Goal: Transaction & Acquisition: Book appointment/travel/reservation

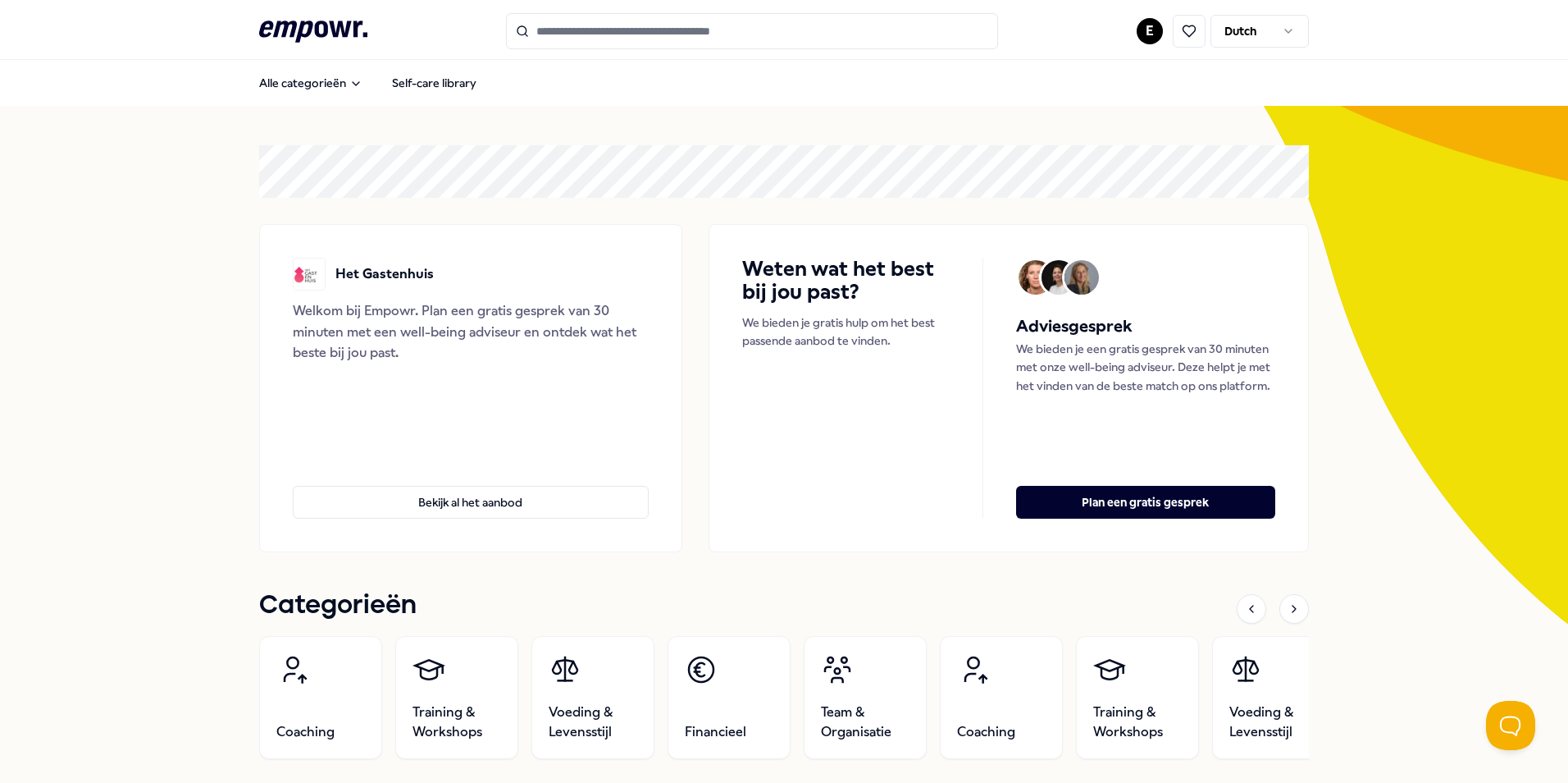
click at [1148, 30] on html ".empowr-logo_svg__cls-1{fill:#03032f} E Dutch Alle categorieën Self-care librar…" at bounding box center [784, 392] width 1568 height 783
click at [1113, 138] on div "Boekingen" at bounding box center [1144, 132] width 163 height 47
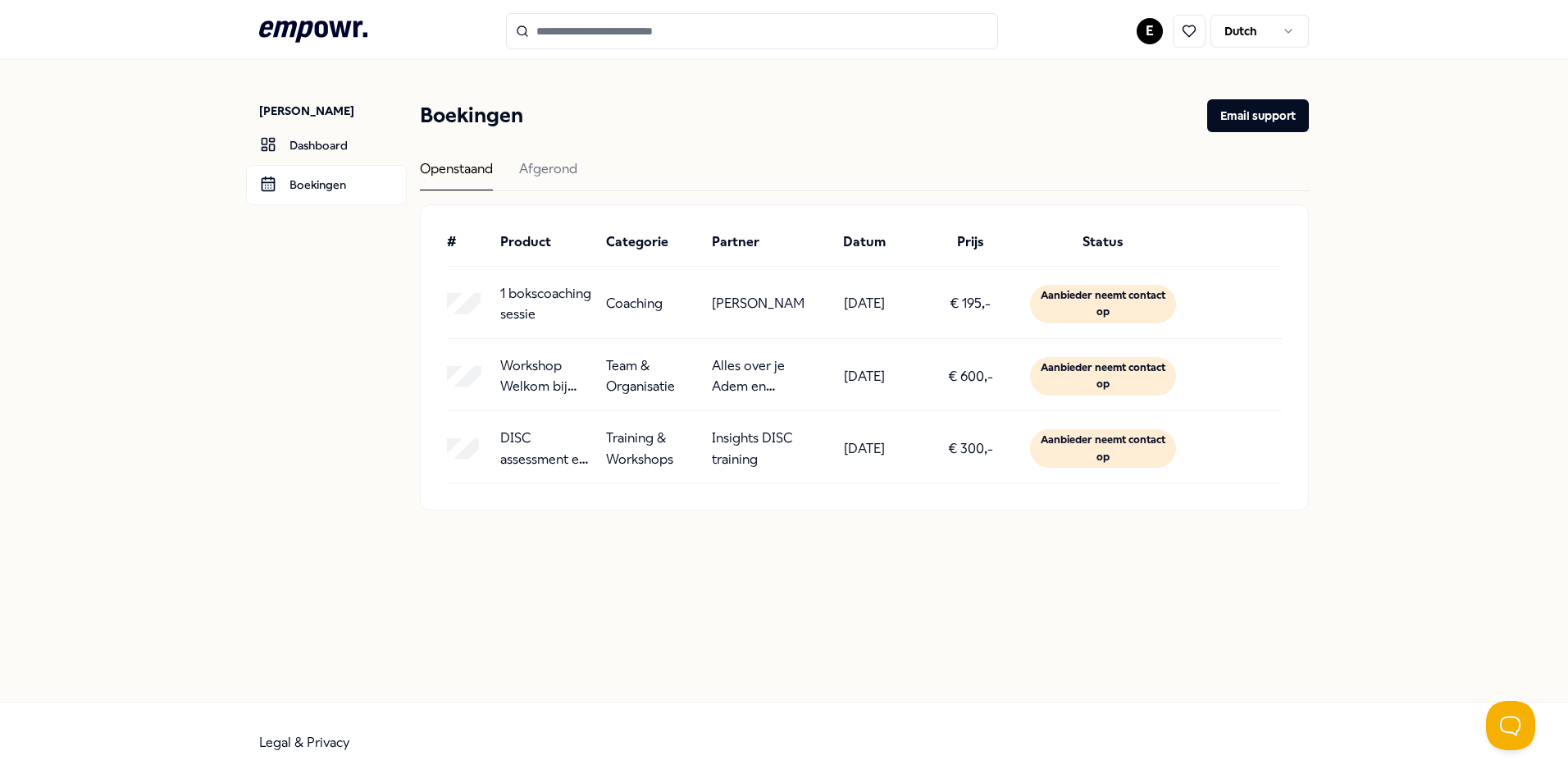
click at [757, 384] on p "Alles over je Adem en periodieke lessen" at bounding box center [758, 376] width 93 height 42
click at [331, 148] on link "Dashboard" at bounding box center [326, 145] width 161 height 40
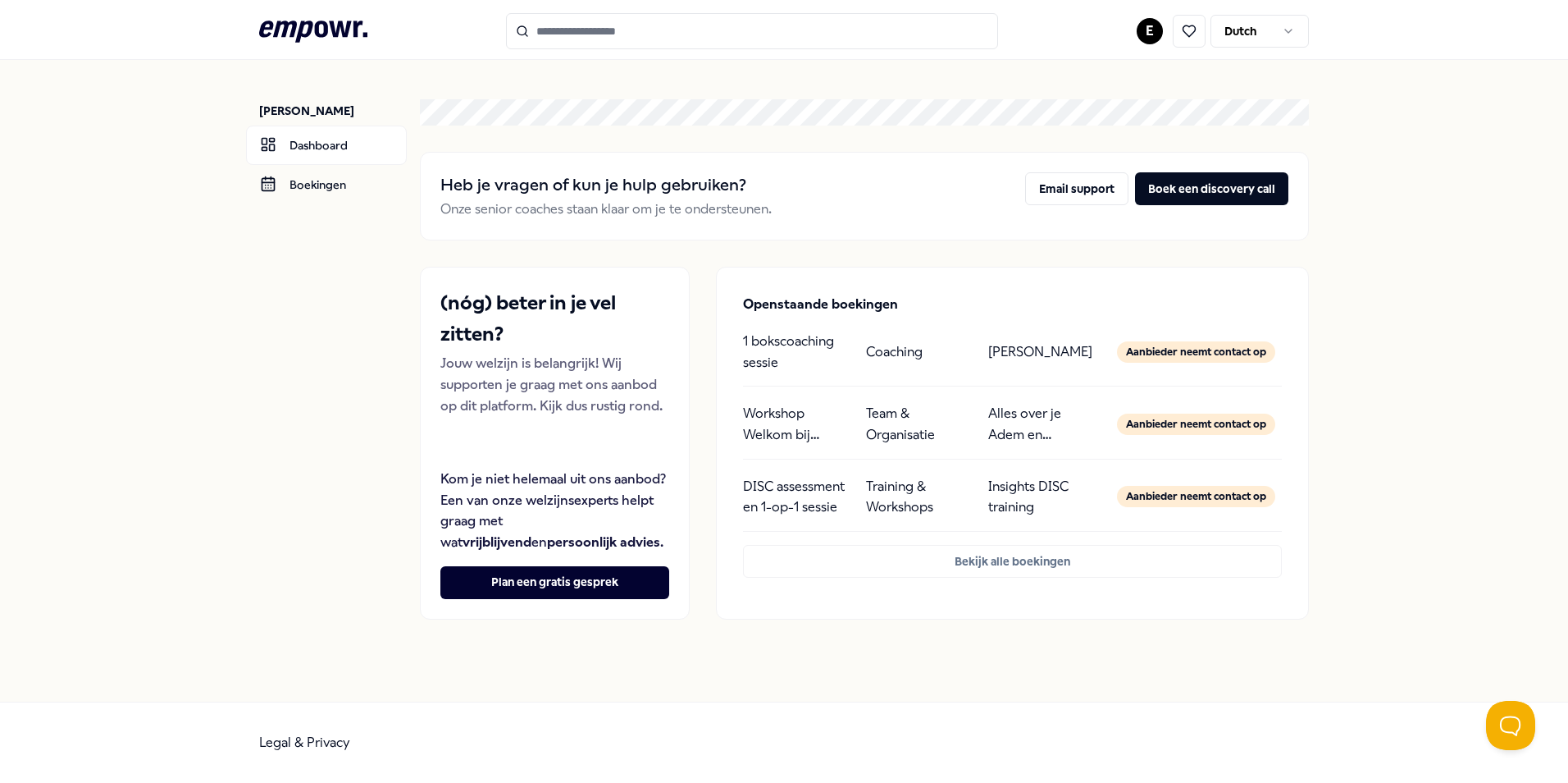
click at [347, 24] on icon at bounding box center [313, 30] width 108 height 21
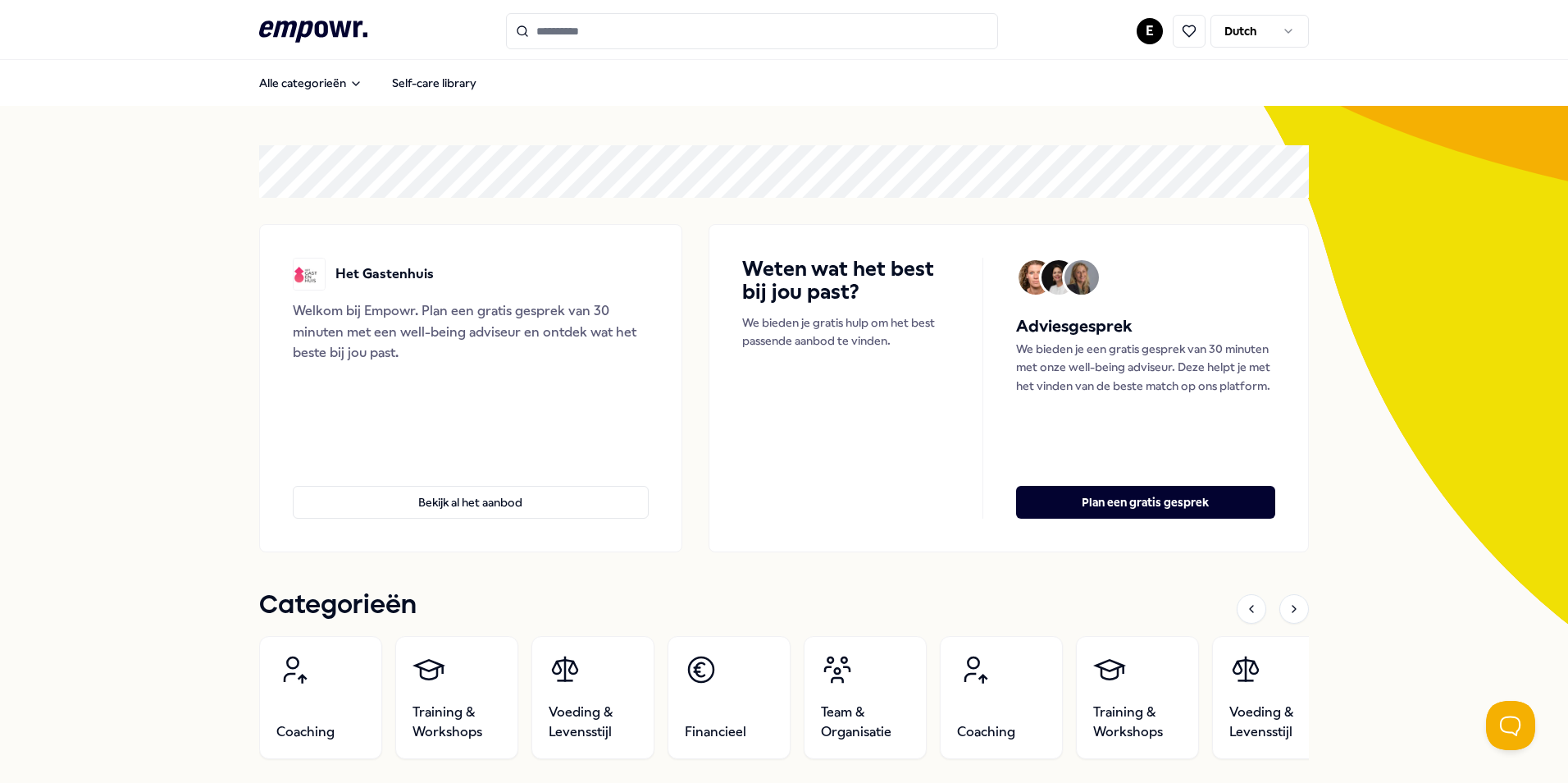
click at [547, 33] on input "Search for products, categories or subcategories" at bounding box center [752, 31] width 492 height 36
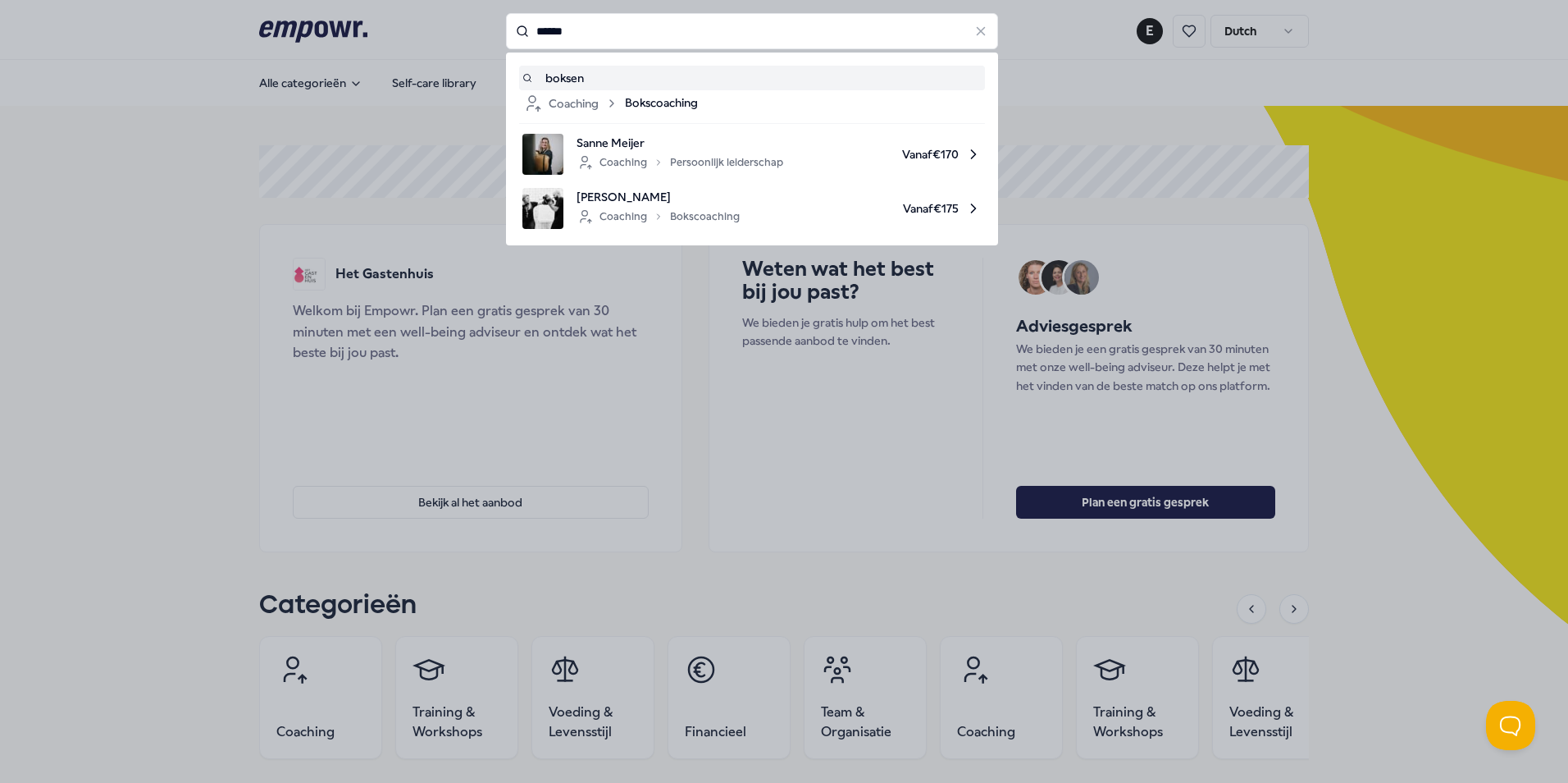
type input "******"
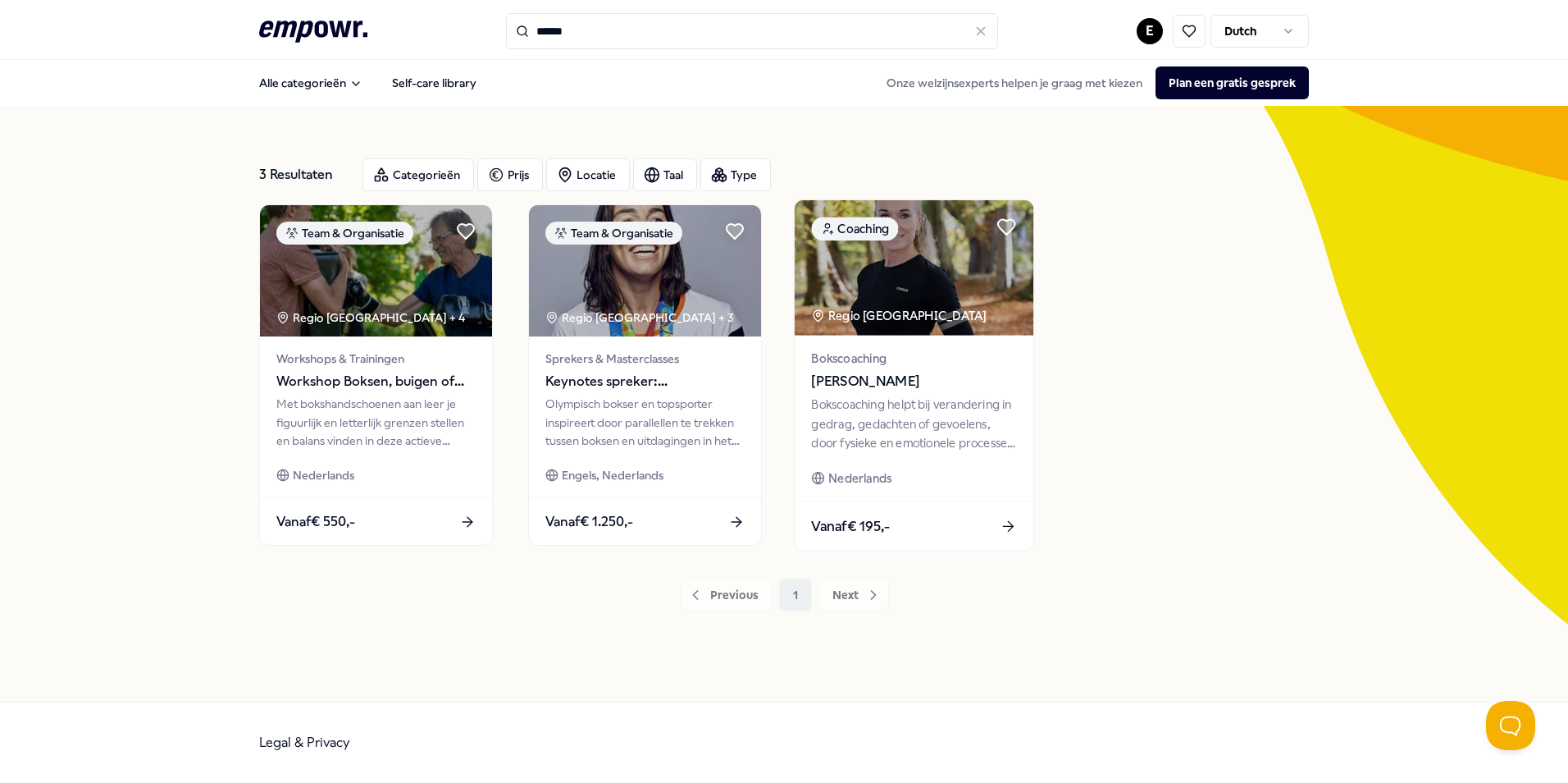
click at [862, 348] on div "Bokscoaching [PERSON_NAME] Bokscoaching helpt bij verandering in gedrag, gedach…" at bounding box center [913, 418] width 239 height 165
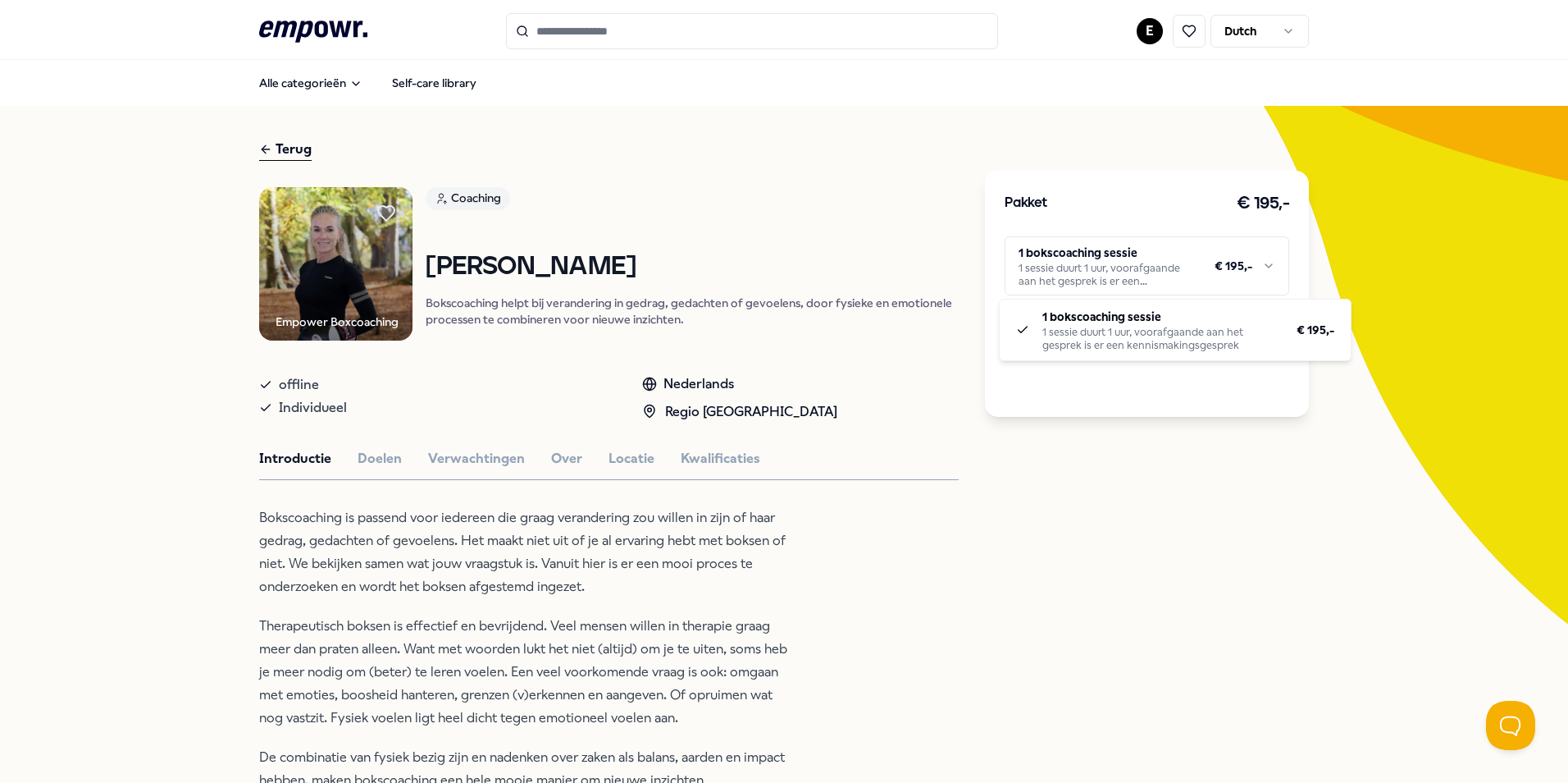
click at [1263, 267] on html ".empowr-logo_svg__cls-1{fill:#03032f} E Dutch Alle categorieën Self-care librar…" at bounding box center [784, 392] width 1568 height 783
click at [1259, 267] on html ".empowr-logo_svg__cls-1{fill:#03032f} E Dutch Alle categorieën Self-care librar…" at bounding box center [784, 392] width 1568 height 783
click at [1262, 262] on html ".empowr-logo_svg__cls-1{fill:#03032f} E Dutch Alle categorieën Self-care librar…" at bounding box center [784, 392] width 1568 height 783
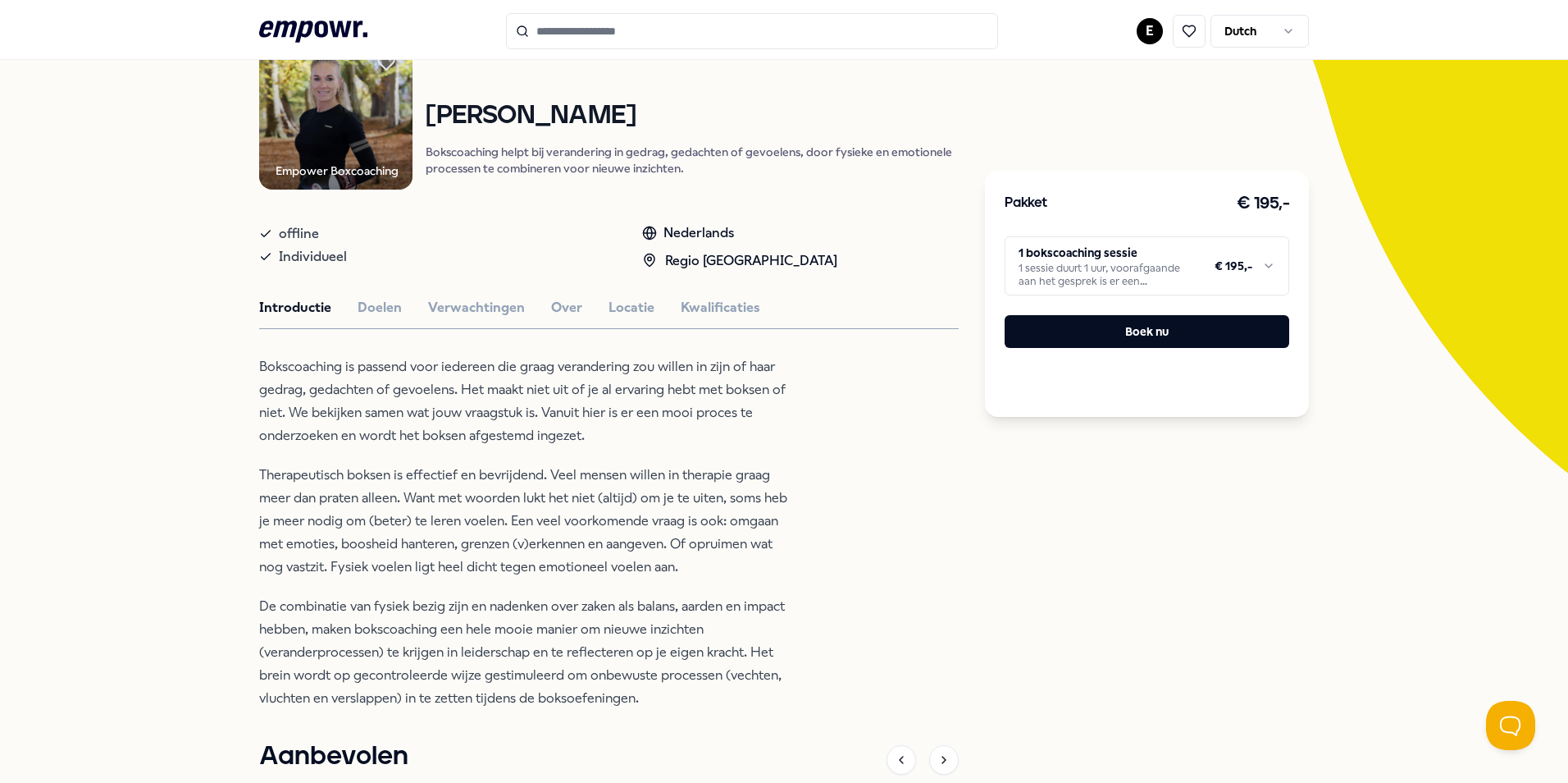
scroll to position [164, 0]
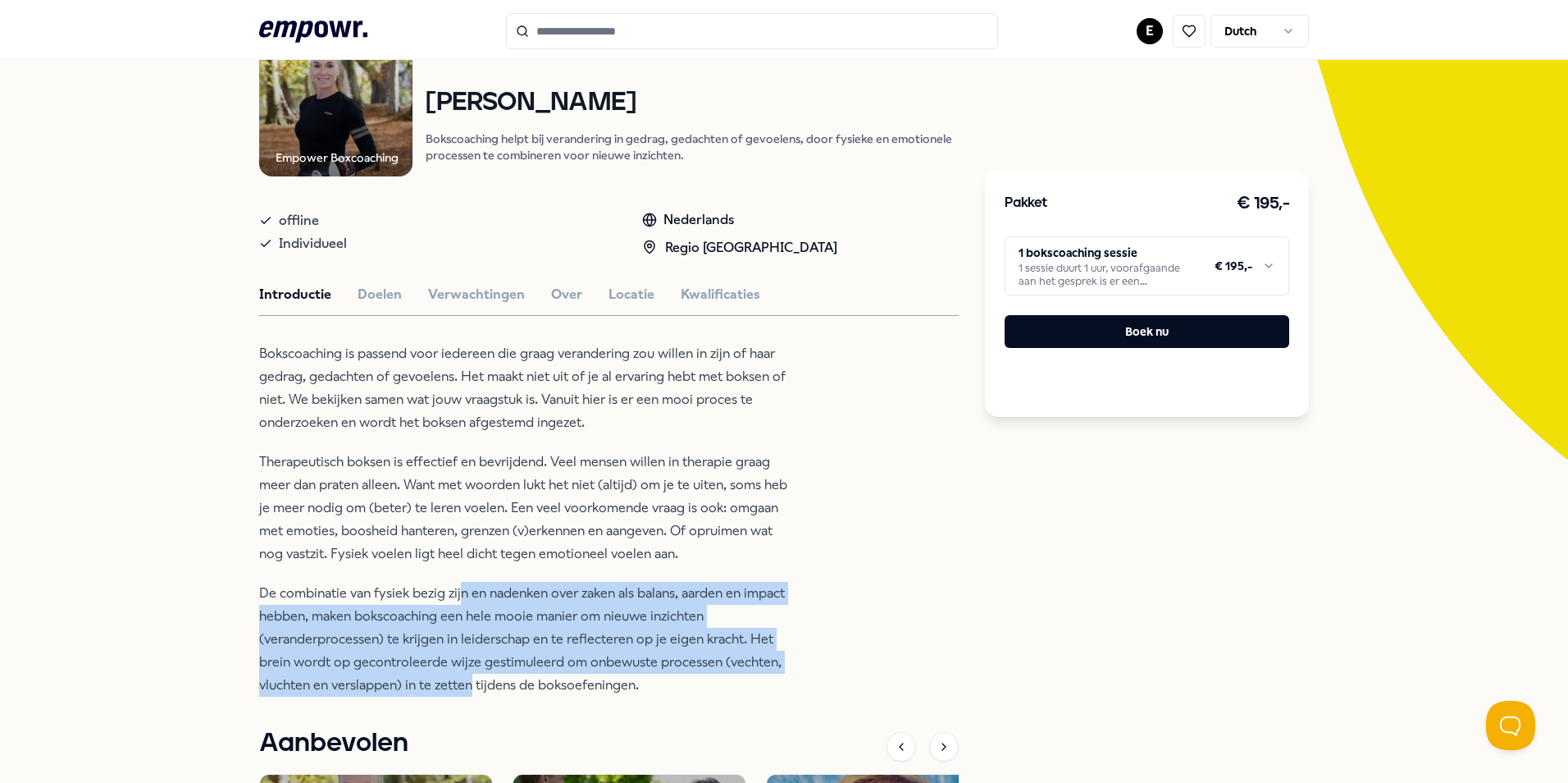
drag, startPoint x: 454, startPoint y: 600, endPoint x: 463, endPoint y: 683, distance: 83.5
click at [463, 683] on p "De combinatie van fysiek bezig zijn en nadenken over zaken als balans, aarden e…" at bounding box center [525, 639] width 533 height 115
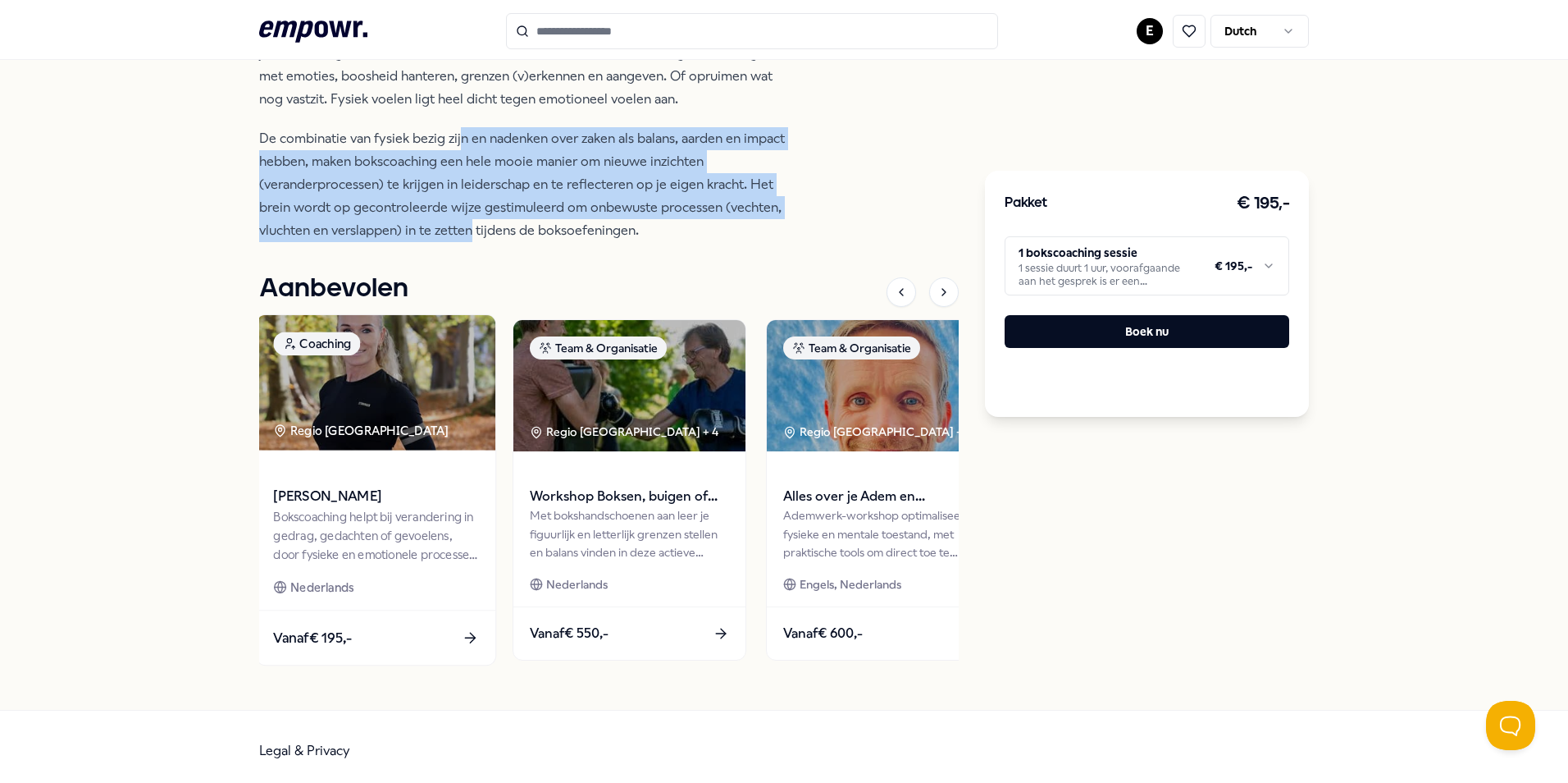
scroll to position [626, 0]
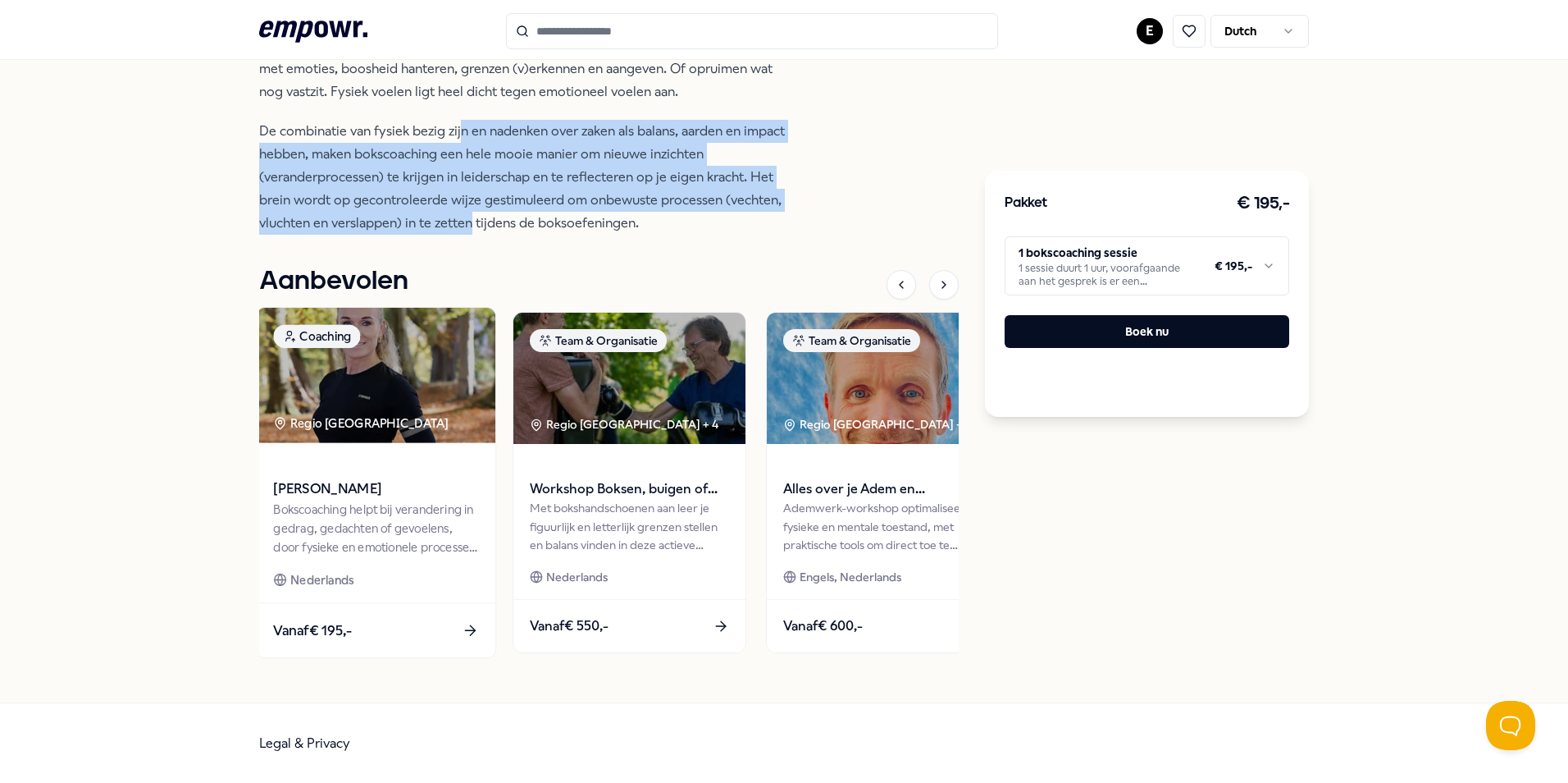
click at [461, 622] on icon at bounding box center [470, 630] width 17 height 17
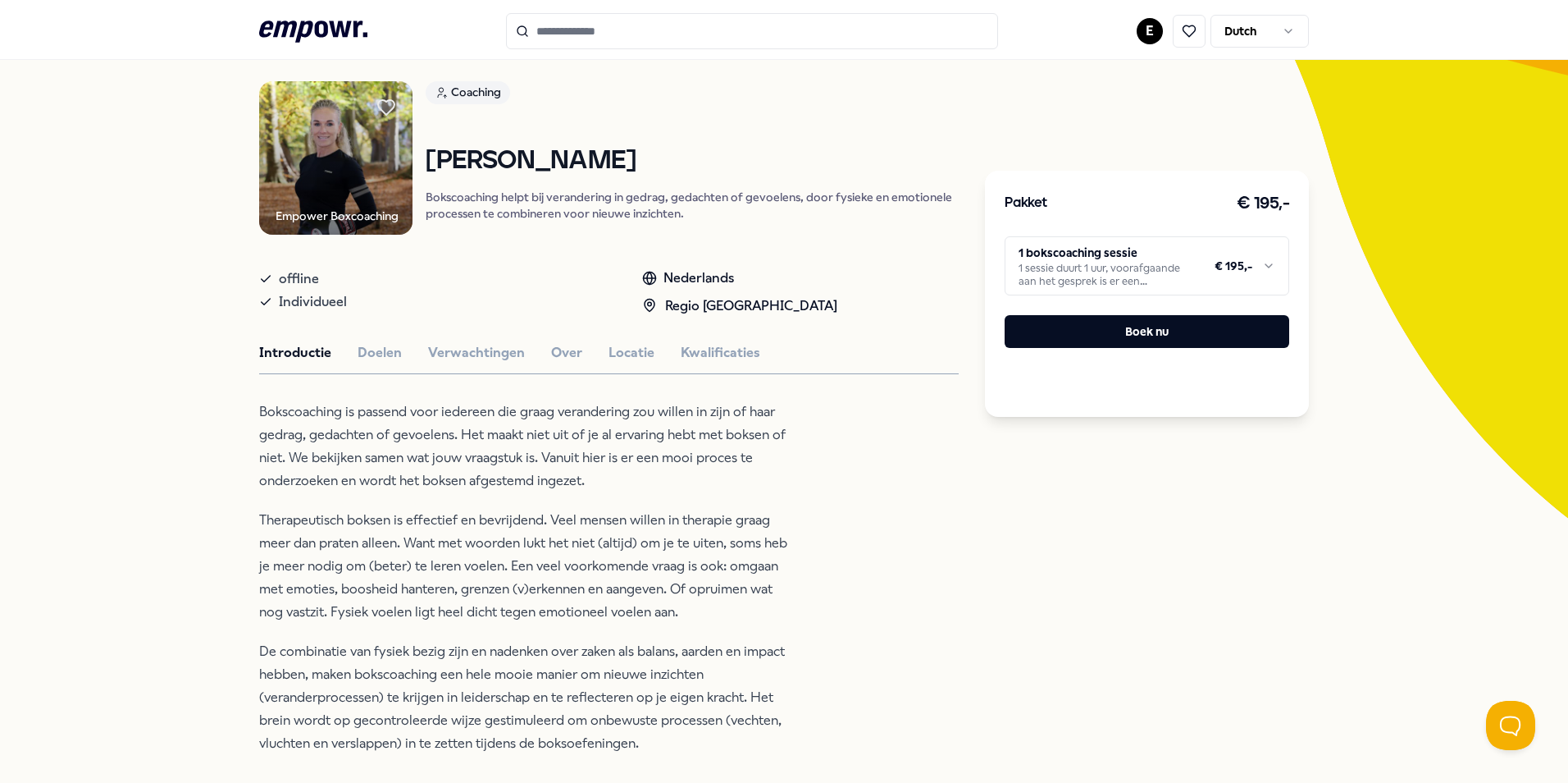
click at [1260, 267] on html ".empowr-logo_svg__cls-1{fill:#03032f} E Dutch Alle categorieën Self-care librar…" at bounding box center [784, 392] width 1568 height 783
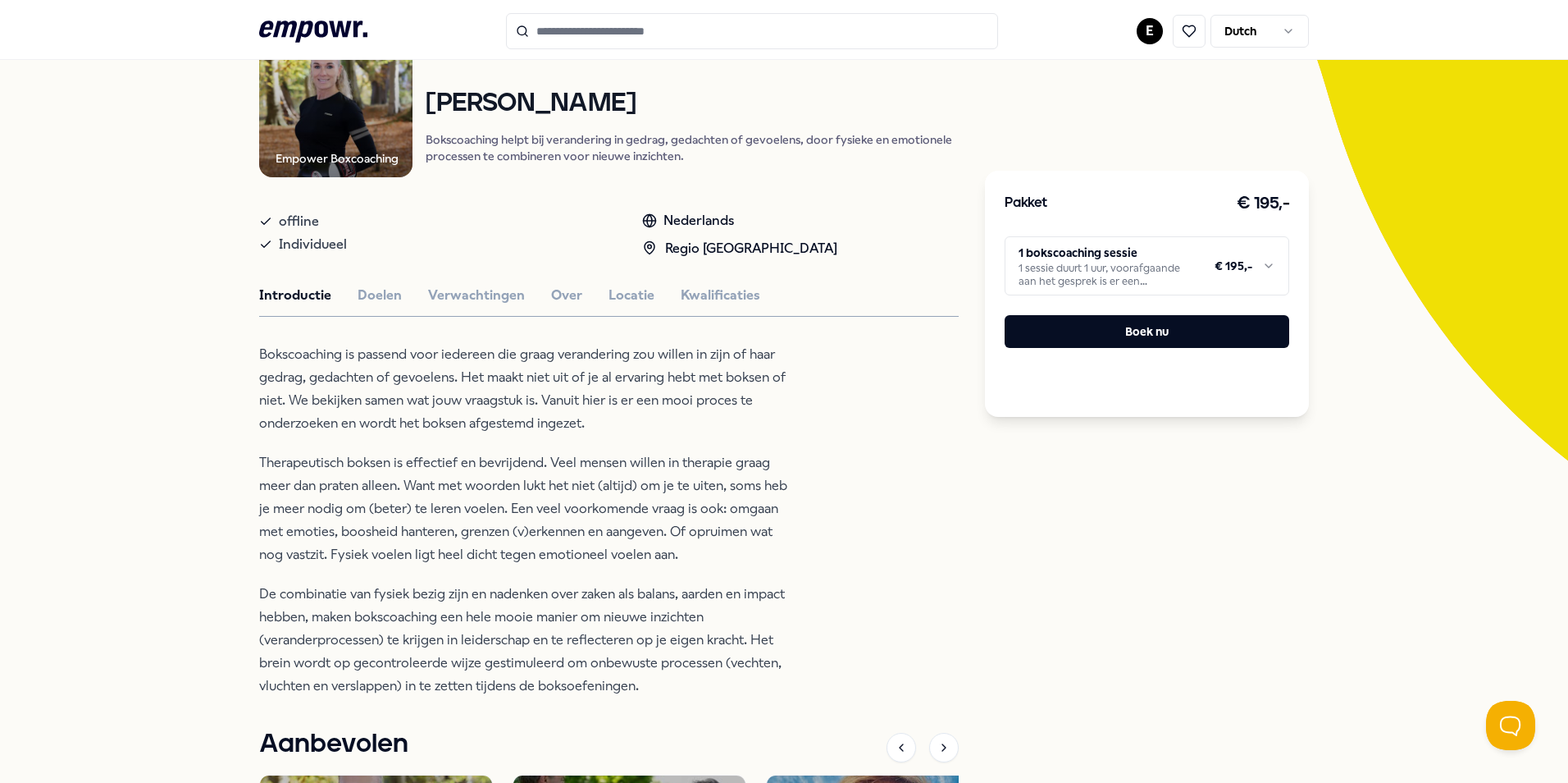
scroll to position [188, 0]
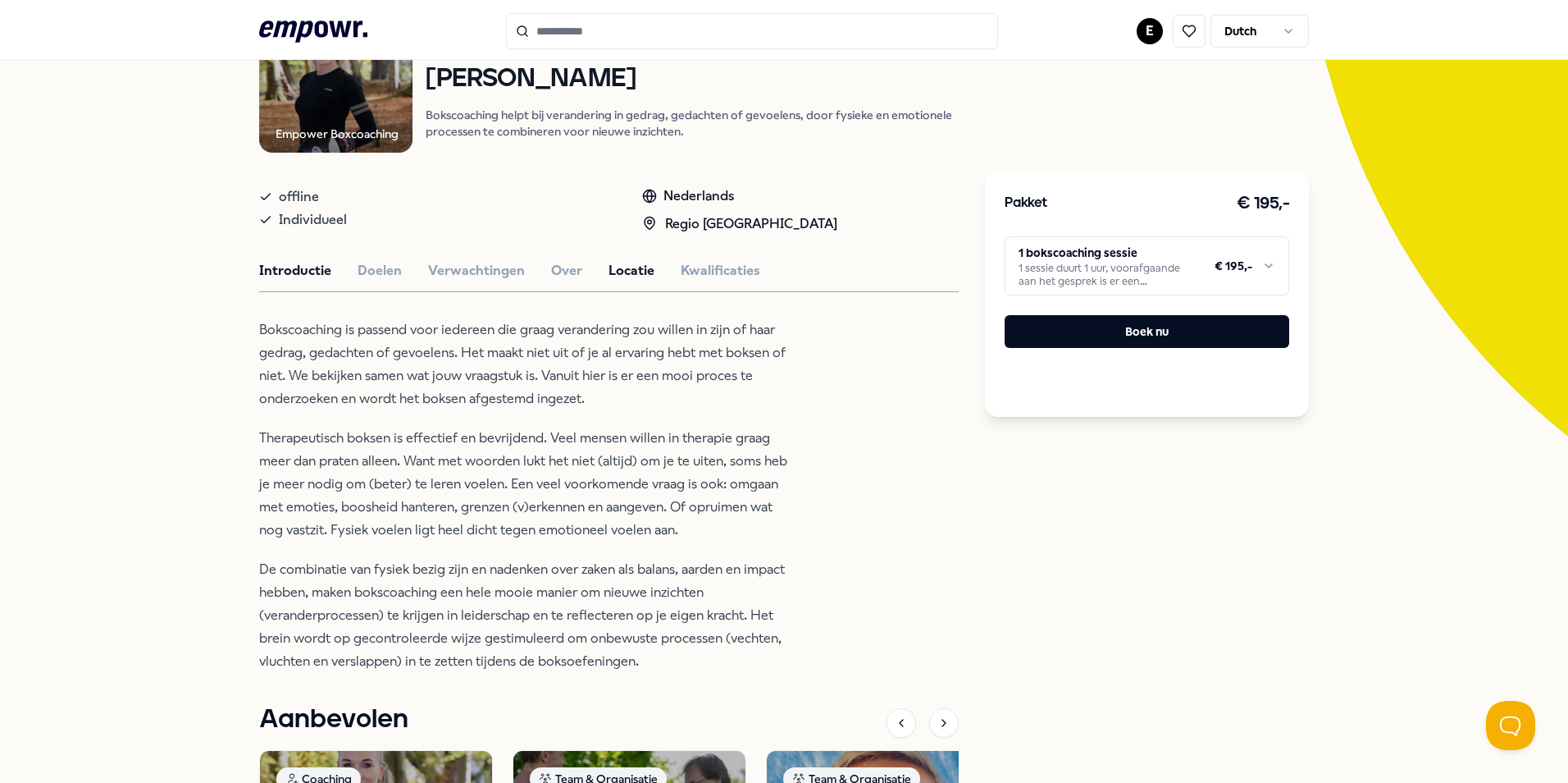
click at [615, 262] on button "Locatie" at bounding box center [631, 270] width 46 height 21
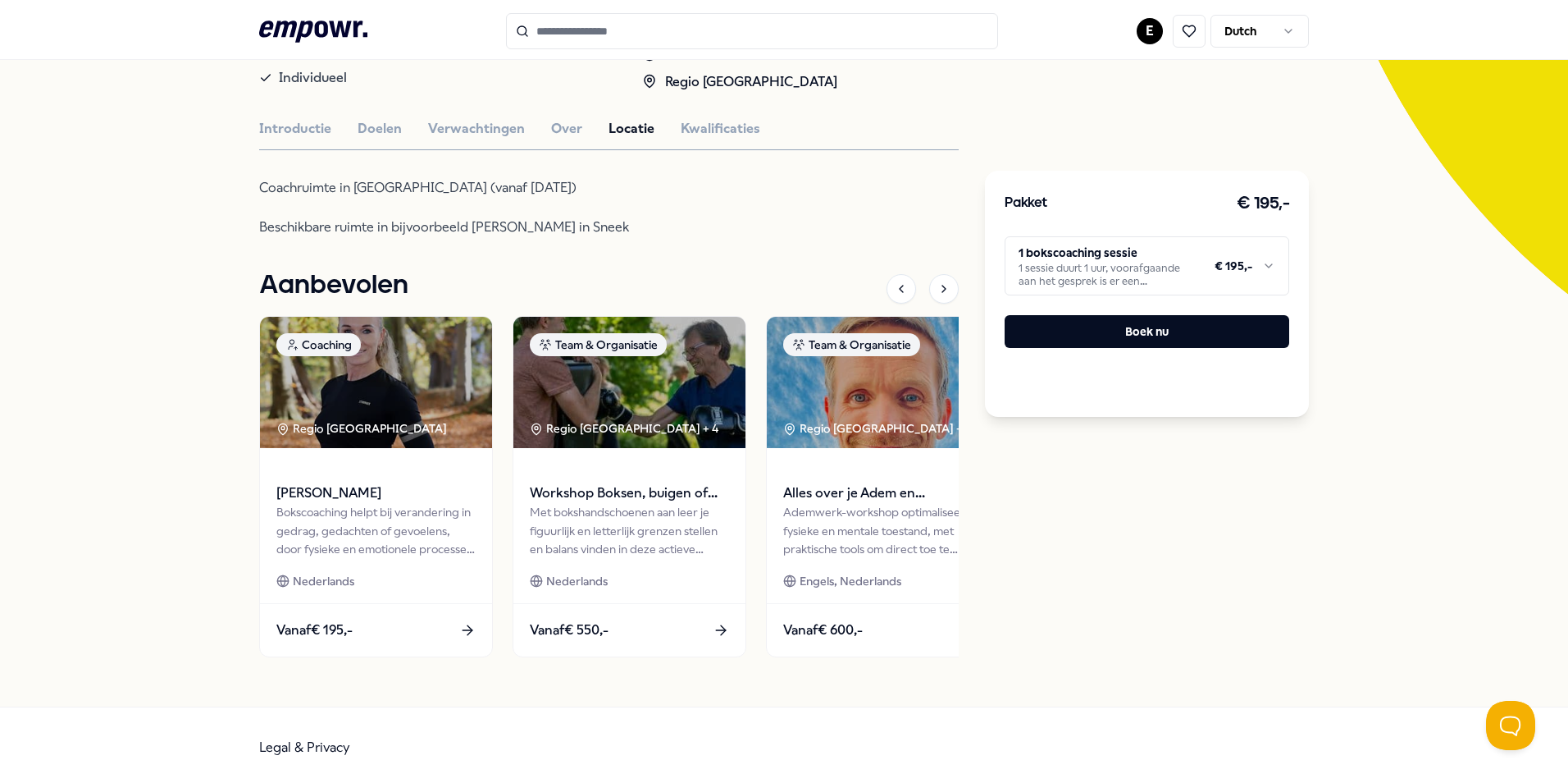
scroll to position [334, 0]
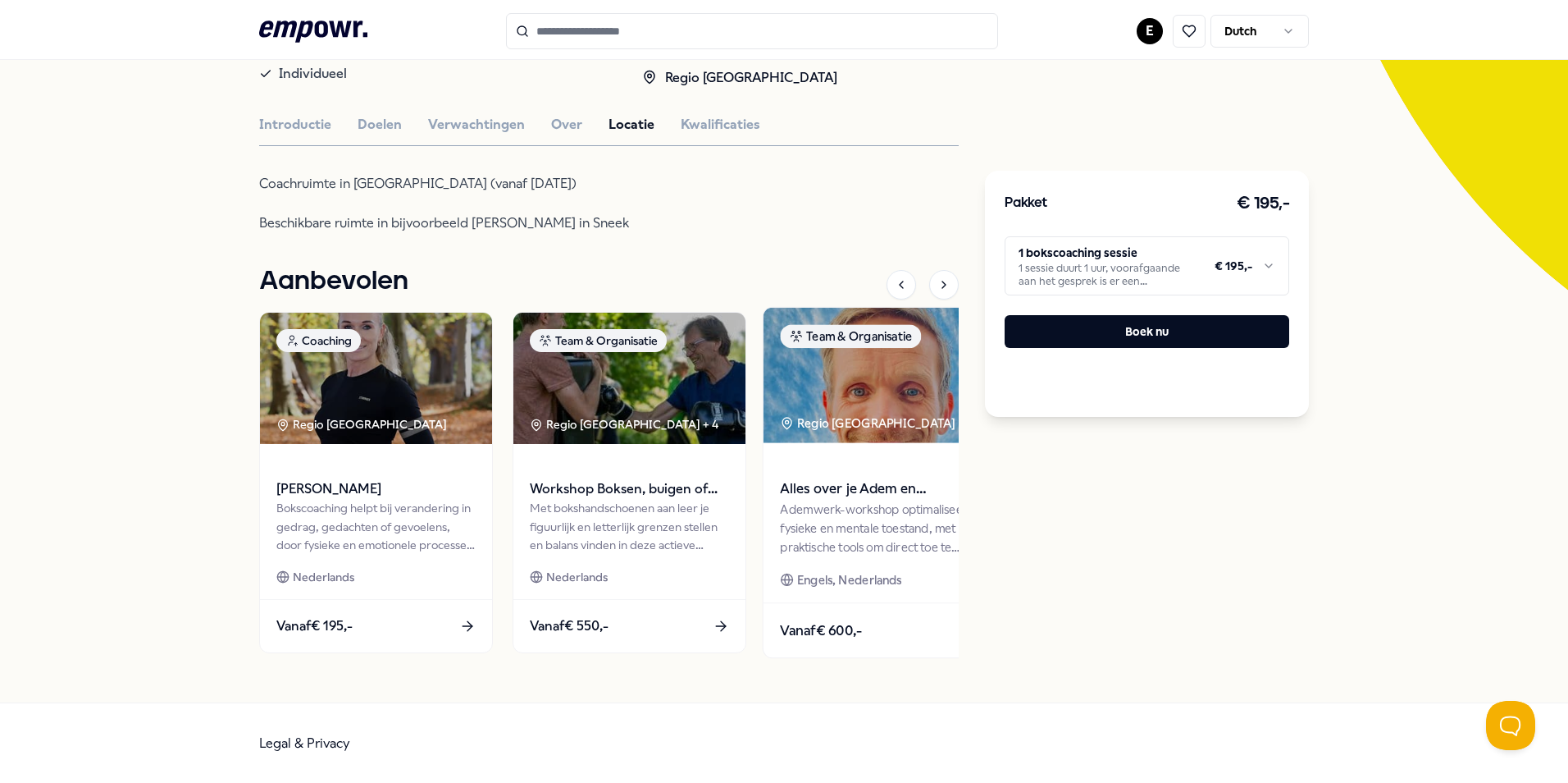
click at [859, 409] on img at bounding box center [882, 375] width 239 height 135
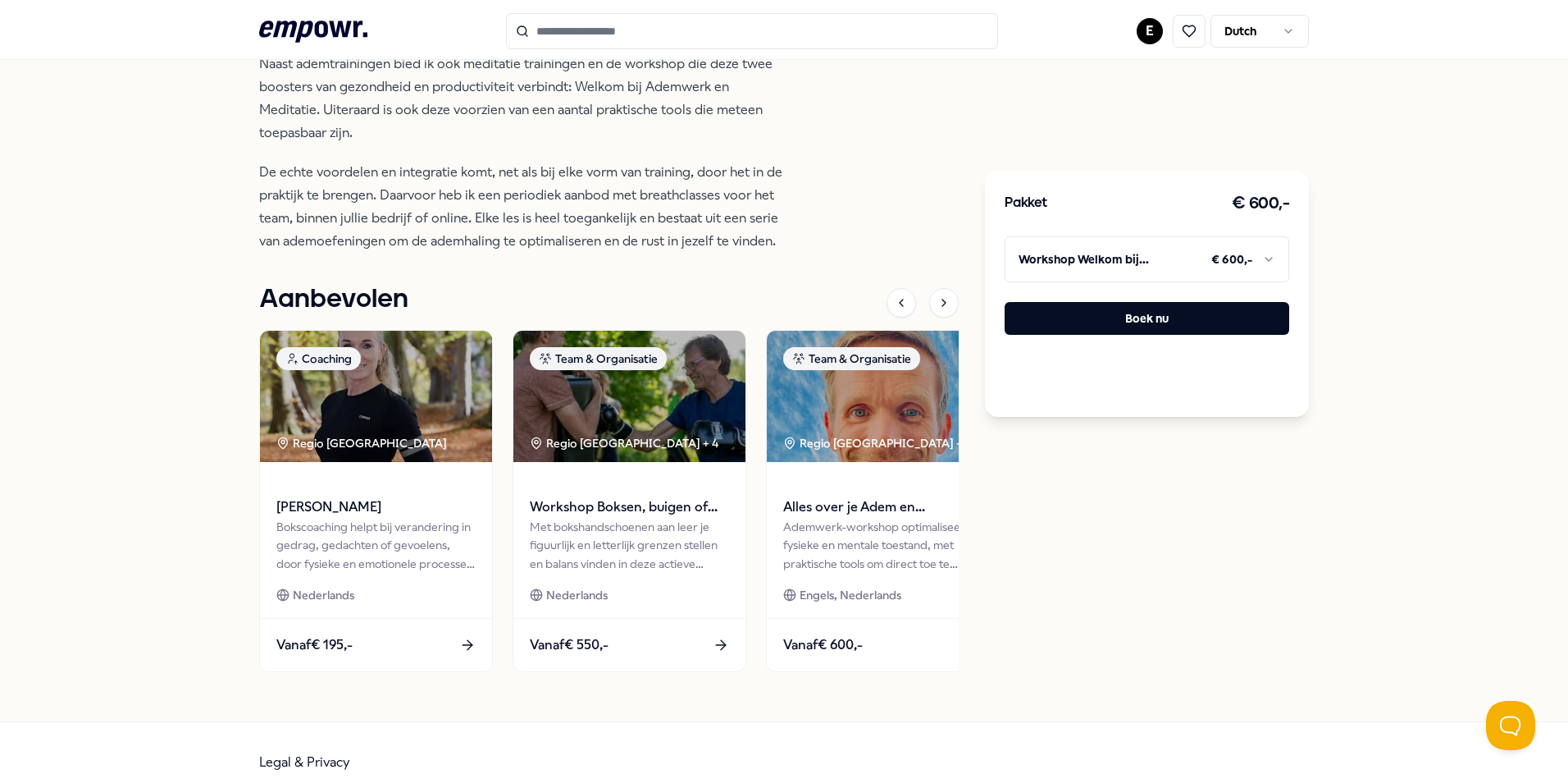
scroll to position [847, 0]
